Goal: Transaction & Acquisition: Purchase product/service

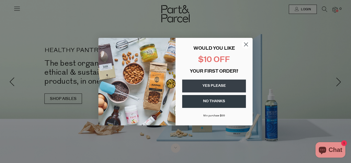
click at [247, 44] on circle "Close dialog" at bounding box center [246, 44] width 8 height 8
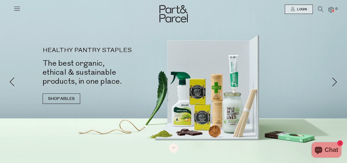
click at [15, 8] on icon at bounding box center [16, 8] width 7 height 7
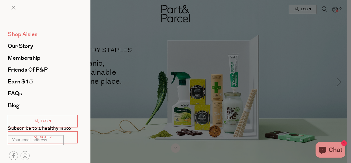
click at [23, 33] on span "Shop Aisles" at bounding box center [23, 34] width 30 height 8
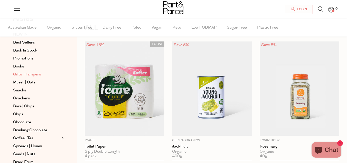
scroll to position [26, 0]
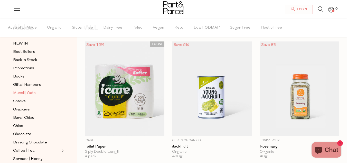
click at [22, 90] on span "Muesli | Oats" at bounding box center [24, 93] width 23 height 6
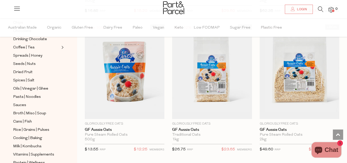
scroll to position [1901, 0]
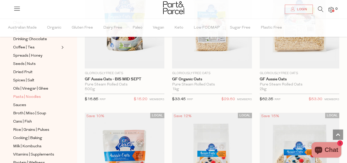
click at [33, 94] on span "Pasta | Noodles" at bounding box center [27, 97] width 28 height 6
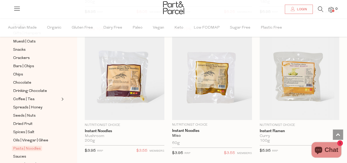
scroll to position [2132, 0]
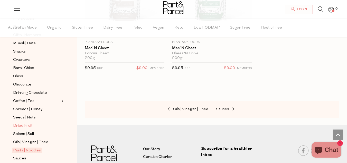
scroll to position [66, 0]
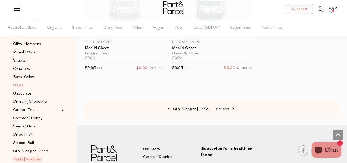
click at [21, 82] on span "Chips" at bounding box center [18, 85] width 10 height 6
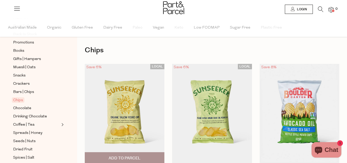
scroll to position [51, 0]
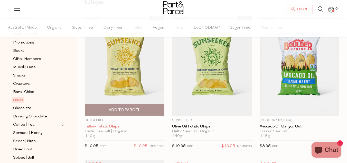
click at [110, 126] on link "Tallow Potato Chips" at bounding box center [125, 126] width 80 height 5
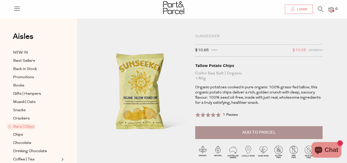
click at [300, 10] on span "Login" at bounding box center [301, 9] width 11 height 4
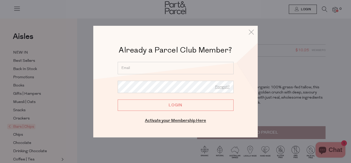
click at [145, 68] on input "email" at bounding box center [176, 68] width 116 height 12
type input "read"
click at [171, 122] on link "Activate your Membership Here" at bounding box center [175, 120] width 61 height 6
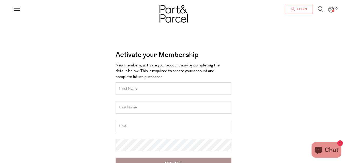
click at [297, 11] on span "Login" at bounding box center [301, 9] width 11 height 4
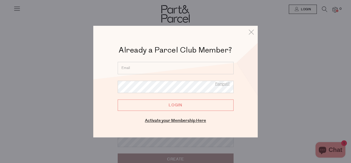
click at [168, 67] on input "email" at bounding box center [176, 68] width 116 height 12
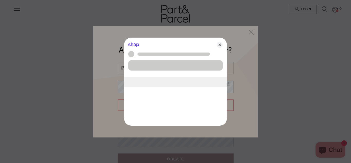
type input "read19751981@gmail.com"
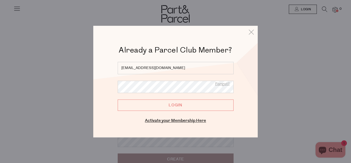
click at [164, 107] on input "Login" at bounding box center [176, 104] width 116 height 11
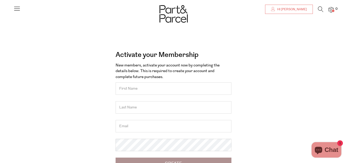
click at [301, 9] on span "Hi [PERSON_NAME]" at bounding box center [291, 9] width 31 height 4
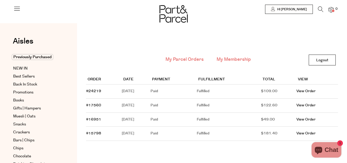
click at [229, 59] on link "My Membership" at bounding box center [234, 59] width 34 height 7
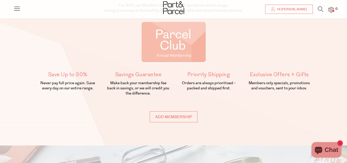
scroll to position [77, 0]
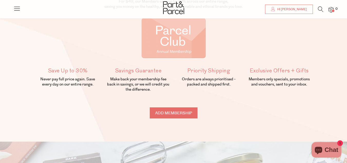
click at [175, 114] on input "Add membership" at bounding box center [174, 112] width 48 height 11
type input "ADDED"
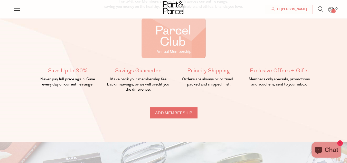
type input "ADDED"
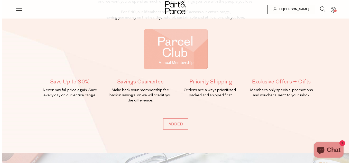
scroll to position [0, 0]
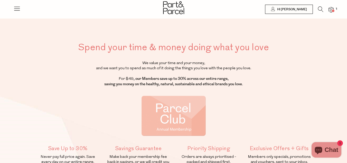
click at [17, 7] on icon at bounding box center [16, 8] width 7 height 7
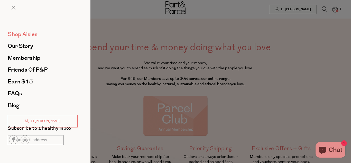
click at [19, 34] on span "Shop Aisles" at bounding box center [23, 34] width 30 height 8
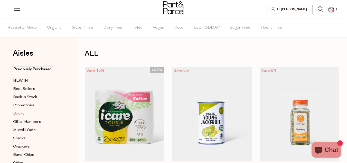
click at [18, 113] on span "Books" at bounding box center [18, 113] width 11 height 6
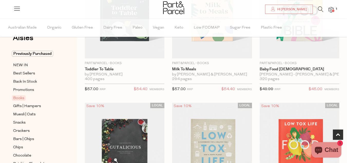
scroll to position [26, 0]
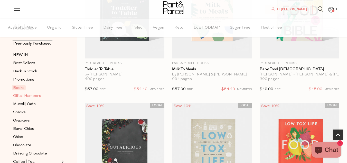
click at [28, 95] on span "Gifts | Hampers" at bounding box center [27, 96] width 28 height 6
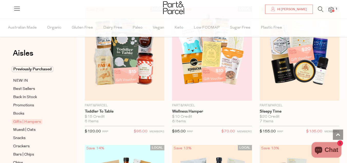
scroll to position [77, 0]
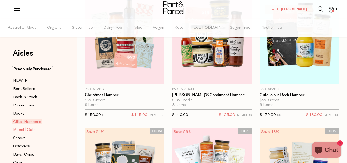
click at [28, 127] on span "Muesli | Oats" at bounding box center [24, 130] width 23 height 6
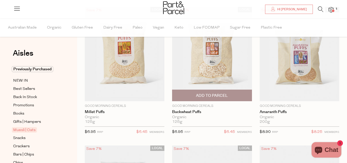
scroll to position [51, 0]
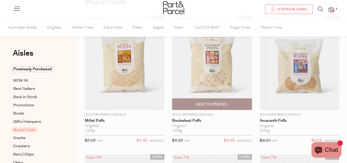
click at [217, 105] on span "Add To Parcel" at bounding box center [212, 103] width 32 height 5
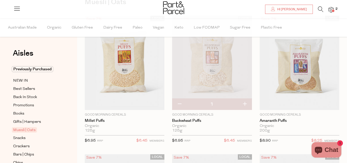
click at [245, 106] on button "button" at bounding box center [244, 103] width 15 height 11
type input "2"
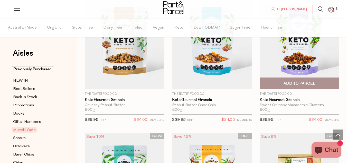
scroll to position [1593, 0]
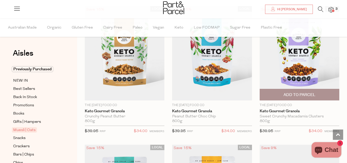
click at [299, 92] on span "Add To Parcel" at bounding box center [300, 94] width 32 height 5
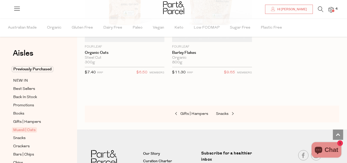
scroll to position [2341, 0]
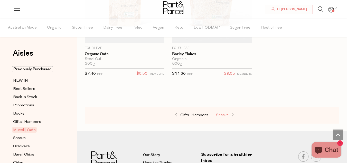
drag, startPoint x: 222, startPoint y: 111, endPoint x: 211, endPoint y: 121, distance: 15.1
click at [222, 113] on span "Snacks" at bounding box center [222, 115] width 13 height 4
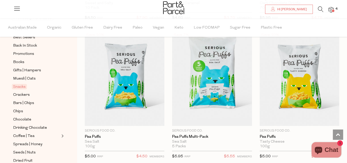
scroll to position [2132, 0]
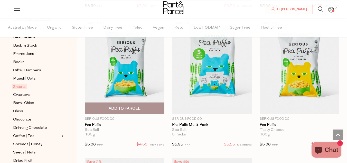
click at [134, 76] on img at bounding box center [125, 67] width 80 height 94
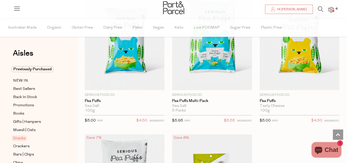
scroll to position [2209, 0]
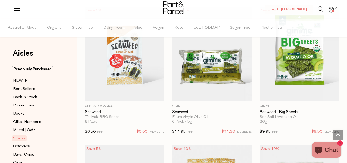
scroll to position [2415, 0]
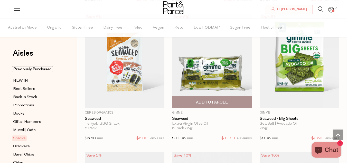
click at [218, 70] on img at bounding box center [212, 61] width 80 height 94
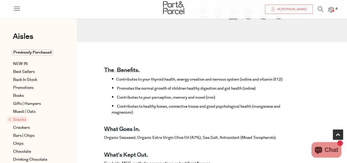
scroll to position [51, 0]
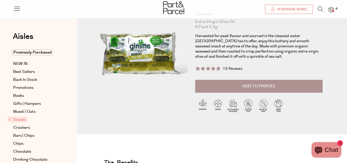
click at [248, 83] on span "Add to Parcel" at bounding box center [259, 86] width 34 height 6
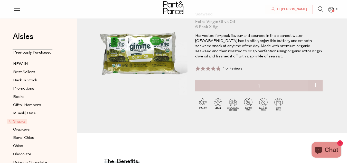
click at [315, 85] on button "button" at bounding box center [315, 85] width 15 height 11
type input "2"
click at [314, 84] on button "button" at bounding box center [315, 85] width 15 height 11
type input "3"
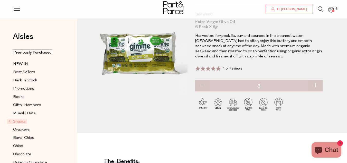
type input "3"
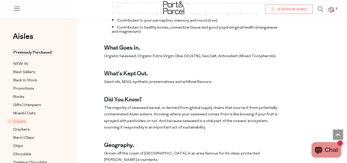
scroll to position [0, 0]
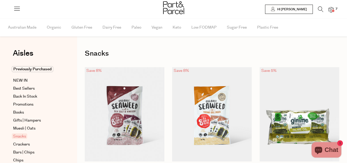
type input "3"
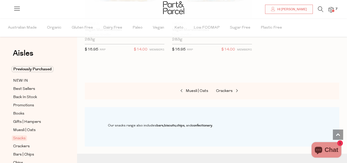
scroll to position [833, 0]
click at [222, 91] on span "Crackers" at bounding box center [224, 91] width 17 height 4
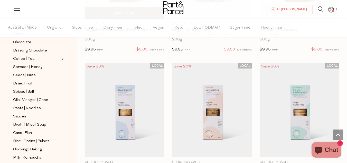
scroll to position [1439, 0]
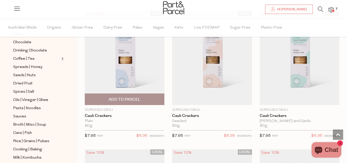
click at [125, 77] on img at bounding box center [125, 58] width 80 height 94
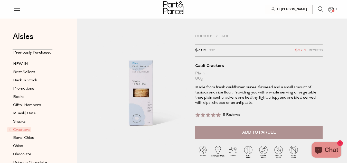
click at [253, 133] on span "Add to Parcel" at bounding box center [259, 132] width 34 height 6
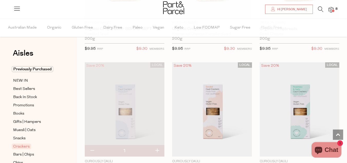
scroll to position [1439, 0]
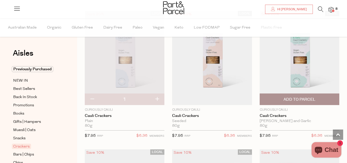
click at [288, 83] on img at bounding box center [300, 58] width 80 height 94
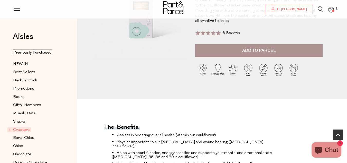
scroll to position [103, 0]
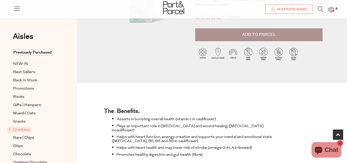
click at [256, 35] on span "Add to Parcel" at bounding box center [259, 35] width 34 height 6
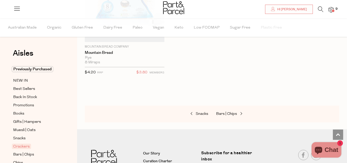
scroll to position [1778, 0]
click at [227, 112] on span "Bars | Chips" at bounding box center [226, 114] width 21 height 4
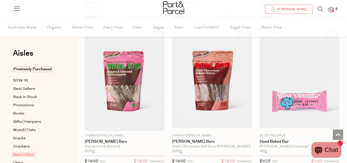
scroll to position [1310, 0]
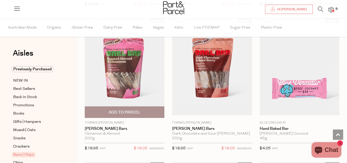
click at [129, 77] on img at bounding box center [125, 68] width 80 height 100
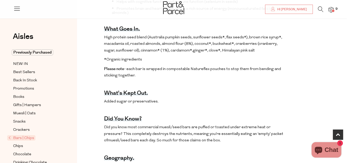
scroll to position [231, 0]
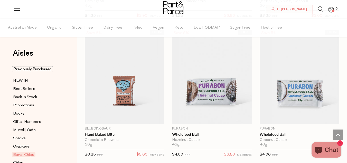
scroll to position [1721, 0]
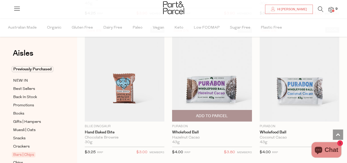
click at [211, 97] on img at bounding box center [212, 74] width 80 height 94
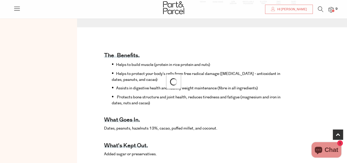
scroll to position [180, 0]
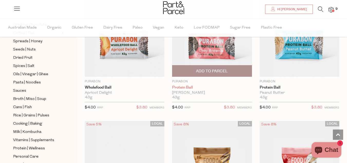
scroll to position [1877, 0]
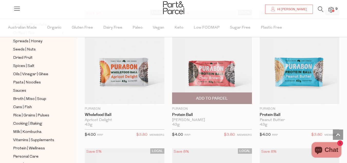
click at [208, 76] on img at bounding box center [212, 57] width 80 height 94
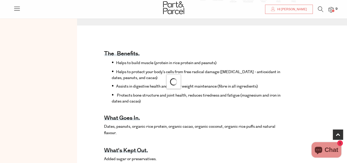
scroll to position [180, 0]
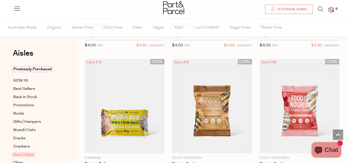
scroll to position [1957, 0]
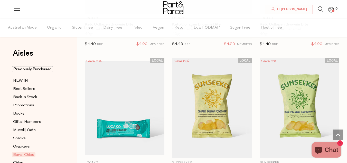
scroll to position [2548, 0]
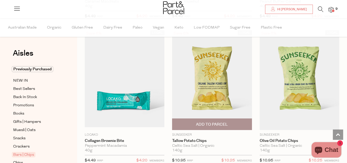
click at [215, 87] on img at bounding box center [212, 80] width 80 height 100
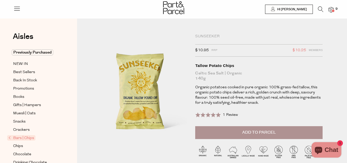
click at [253, 134] on span "Add to Parcel" at bounding box center [259, 132] width 34 height 6
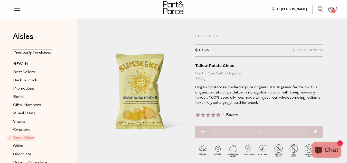
click at [315, 130] on button "button" at bounding box center [315, 131] width 15 height 11
type input "3"
type input "2"
click at [315, 131] on button "button" at bounding box center [315, 131] width 15 height 11
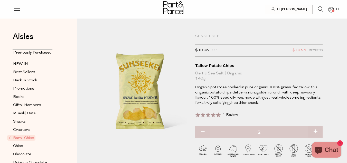
type input "3"
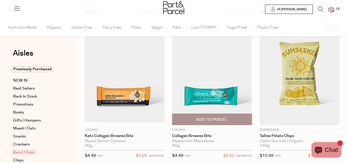
type input "3"
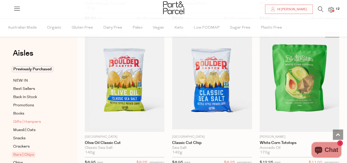
scroll to position [26, 0]
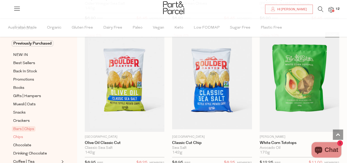
click at [20, 134] on span "Chips" at bounding box center [18, 137] width 10 height 6
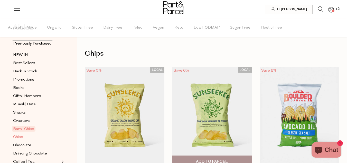
type input "3"
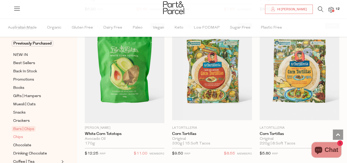
scroll to position [1696, 0]
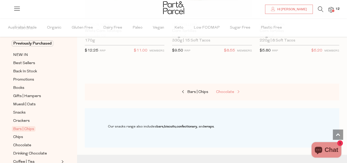
click at [226, 90] on span "Chocolate" at bounding box center [225, 92] width 18 height 4
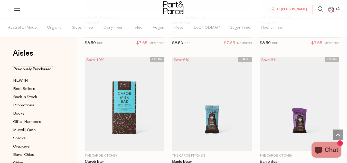
scroll to position [2209, 0]
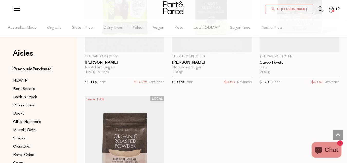
scroll to position [2646, 0]
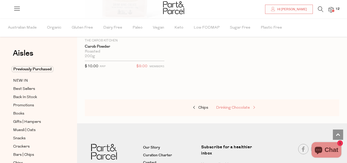
click at [235, 106] on span "Drinking Chocolate" at bounding box center [233, 108] width 34 height 4
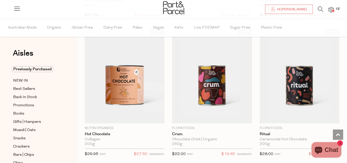
scroll to position [617, 0]
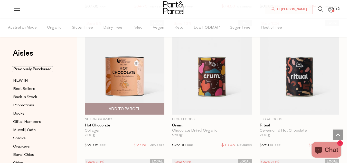
click at [130, 77] on img at bounding box center [125, 67] width 80 height 94
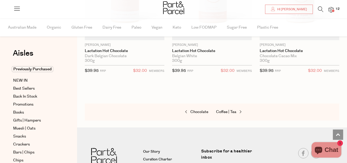
scroll to position [829, 0]
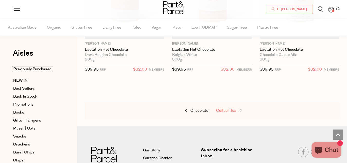
click at [229, 110] on span "Coffee | Tea" at bounding box center [226, 110] width 20 height 5
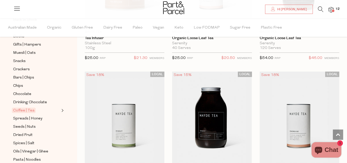
scroll to position [1901, 0]
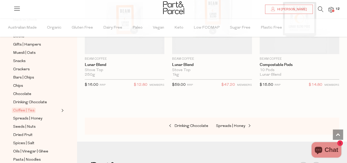
scroll to position [4213, 0]
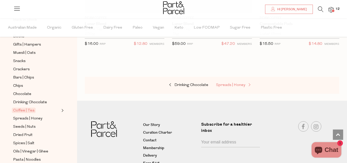
click at [232, 83] on span "Spreads | Honey" at bounding box center [230, 85] width 29 height 4
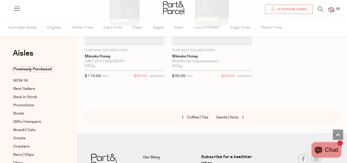
scroll to position [2209, 0]
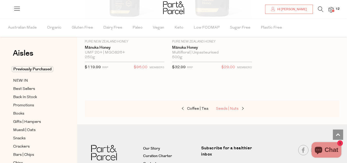
drag, startPoint x: 225, startPoint y: 104, endPoint x: 225, endPoint y: 109, distance: 4.6
click at [225, 107] on span "Seeds | Nuts" at bounding box center [227, 109] width 23 height 4
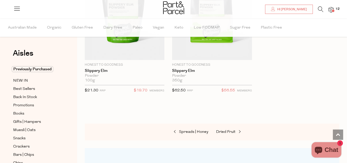
scroll to position [2184, 0]
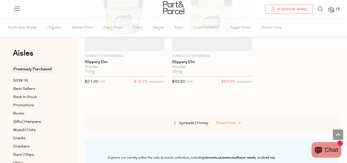
click at [227, 121] on span "Dried Fruit" at bounding box center [226, 123] width 20 height 4
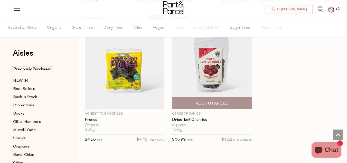
scroll to position [514, 0]
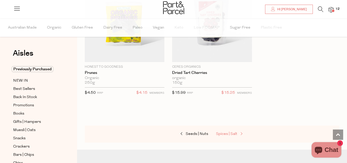
click at [233, 132] on span "Spices | Salt" at bounding box center [226, 134] width 21 height 4
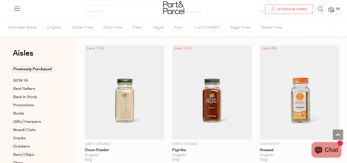
scroll to position [1285, 0]
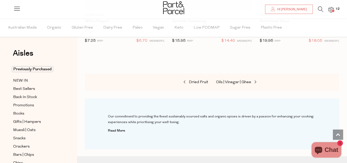
scroll to position [2646, 0]
drag, startPoint x: 232, startPoint y: 78, endPoint x: 231, endPoint y: 84, distance: 5.4
click at [232, 80] on span "Oils | Vinegar | Ghee" at bounding box center [233, 82] width 35 height 4
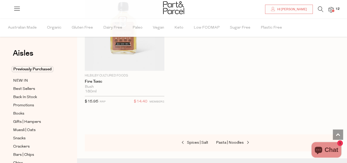
scroll to position [2212, 0]
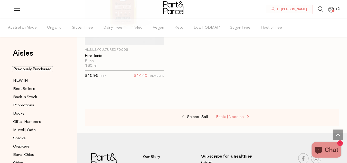
click at [225, 115] on span "Pasta | Noodles" at bounding box center [230, 117] width 28 height 4
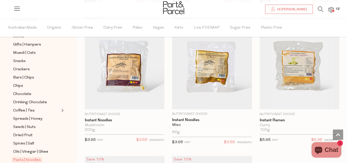
scroll to position [2132, 0]
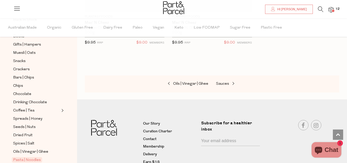
scroll to position [2646, 0]
click at [224, 81] on span "Sauces" at bounding box center [222, 83] width 13 height 4
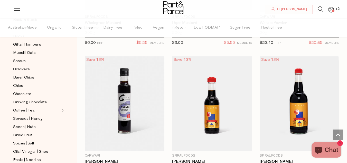
scroll to position [2107, 0]
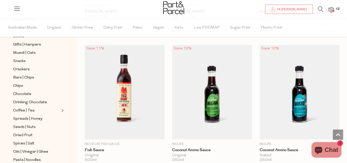
scroll to position [2415, 0]
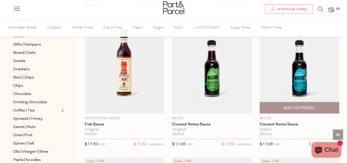
click at [294, 105] on span "Add To Parcel" at bounding box center [300, 107] width 32 height 5
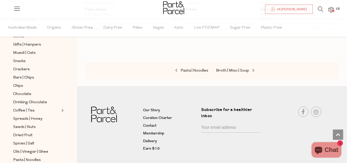
scroll to position [3083, 0]
click at [237, 68] on span "Broth | Miso | Soup" at bounding box center [232, 70] width 33 height 4
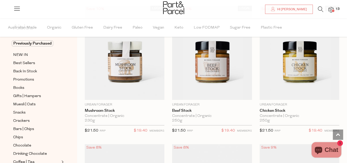
scroll to position [1156, 0]
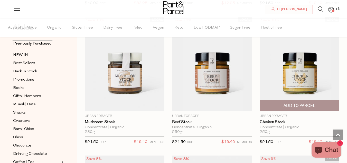
click at [303, 77] on img at bounding box center [300, 64] width 80 height 94
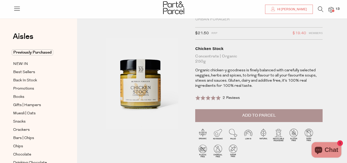
scroll to position [26, 0]
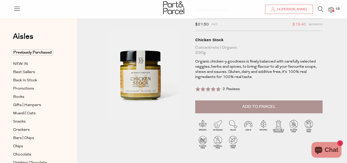
click at [219, 88] on span at bounding box center [208, 88] width 26 height 5
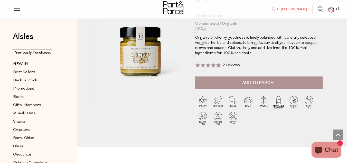
scroll to position [39, 0]
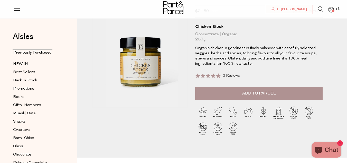
click at [268, 95] on span "Add to Parcel" at bounding box center [259, 93] width 34 height 6
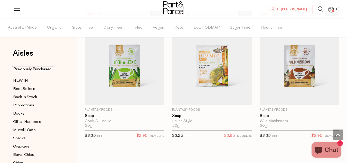
scroll to position [1541, 0]
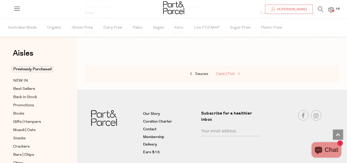
click at [225, 72] on span "Cans | Fish" at bounding box center [225, 74] width 19 height 4
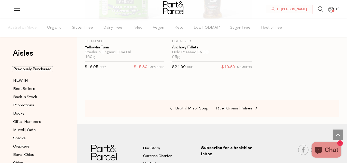
scroll to position [1259, 0]
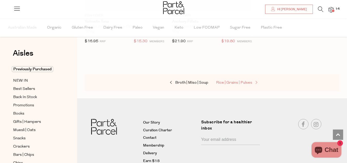
click at [240, 81] on span "Rice | Grains | Pulses" at bounding box center [234, 83] width 36 height 4
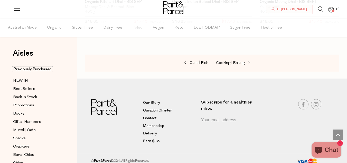
scroll to position [1841, 0]
click at [239, 60] on span "Cooking | Baking" at bounding box center [230, 62] width 29 height 4
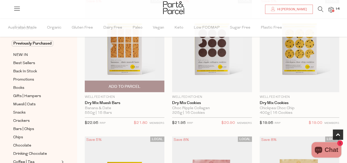
scroll to position [180, 0]
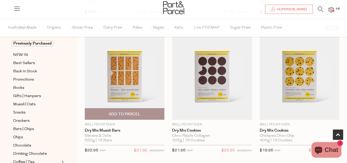
click at [127, 82] on img at bounding box center [125, 72] width 80 height 94
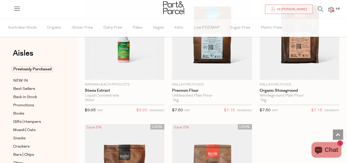
scroll to position [2208, 0]
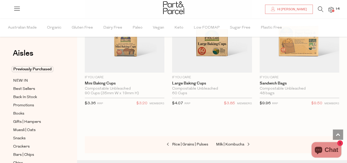
scroll to position [3826, 0]
click at [234, 143] on span "Milk | Kombucha" at bounding box center [230, 145] width 28 height 4
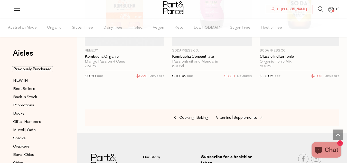
scroll to position [1541, 0]
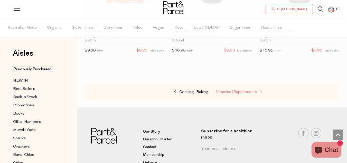
click at [241, 90] on span "Vitamins | Supplements" at bounding box center [236, 92] width 41 height 4
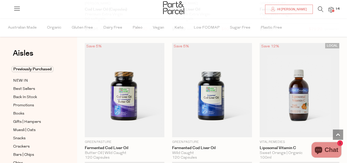
scroll to position [2109, 0]
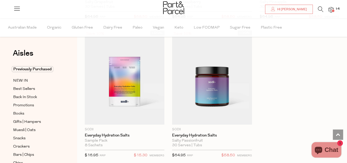
scroll to position [2752, 0]
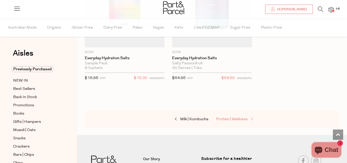
click at [230, 117] on span "Protein | Wellness" at bounding box center [232, 119] width 32 height 4
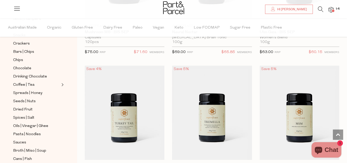
scroll to position [1387, 0]
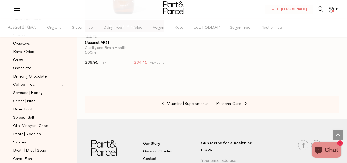
scroll to position [3879, 0]
click at [231, 101] on span "Personal Care" at bounding box center [228, 103] width 25 height 4
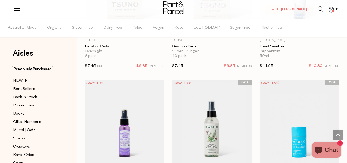
scroll to position [1952, 0]
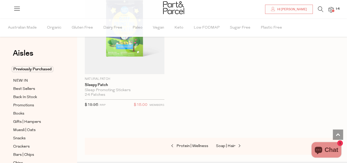
scroll to position [3879, 0]
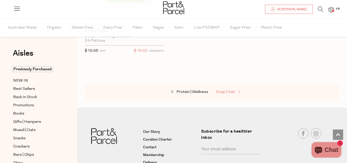
click at [228, 90] on span "Soap | Hair" at bounding box center [225, 92] width 19 height 4
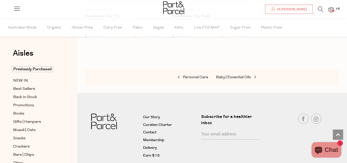
scroll to position [2235, 0]
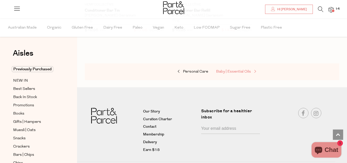
click at [240, 70] on span "Baby | Essential Oils" at bounding box center [233, 72] width 35 height 4
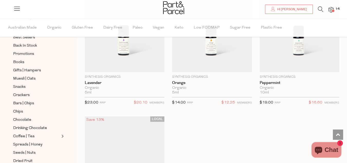
scroll to position [771, 0]
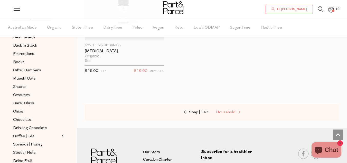
click at [227, 110] on span "Household" at bounding box center [225, 112] width 19 height 4
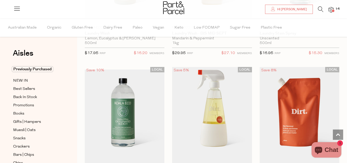
scroll to position [2081, 0]
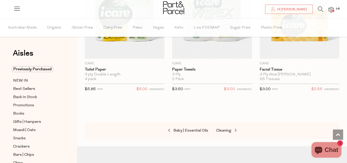
scroll to position [3751, 0]
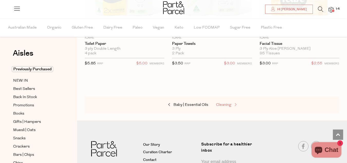
click at [224, 103] on span "Cleaning" at bounding box center [223, 105] width 15 height 4
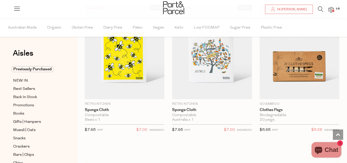
scroll to position [565, 0]
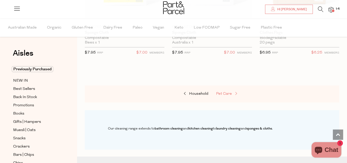
click at [224, 93] on span "Pet Care" at bounding box center [224, 94] width 16 height 4
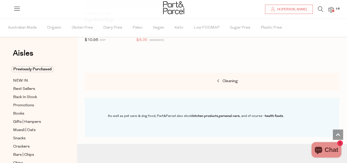
scroll to position [437, 0]
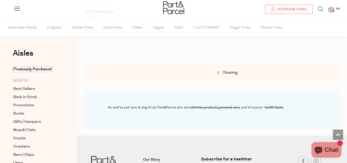
click at [19, 80] on span "NEW IN" at bounding box center [20, 81] width 15 height 6
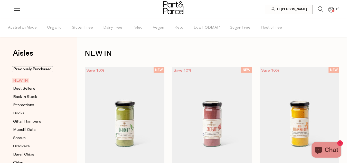
click at [331, 10] on img at bounding box center [331, 10] width 5 height 6
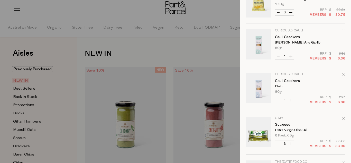
scroll to position [128, 0]
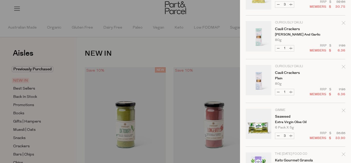
click at [342, 66] on icon "Remove Cauli Crackers" at bounding box center [344, 67] width 4 height 4
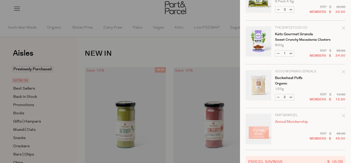
scroll to position [239, 0]
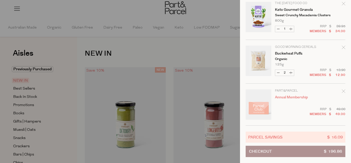
click at [305, 148] on button "Checkout $ 196.86" at bounding box center [296, 150] width 100 height 11
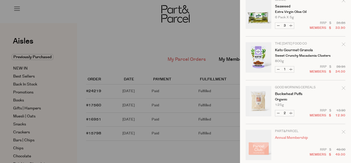
scroll to position [188, 0]
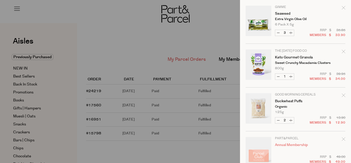
click at [342, 51] on icon "Remove Keto Gourmet Granola" at bounding box center [344, 52] width 4 height 4
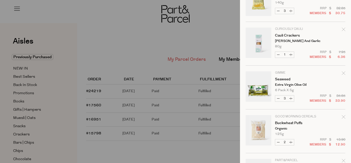
scroll to position [195, 0]
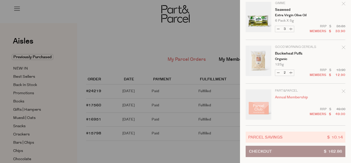
click at [289, 148] on button "Checkout $ 162.86" at bounding box center [296, 150] width 100 height 11
